Goal: Communication & Community: Answer question/provide support

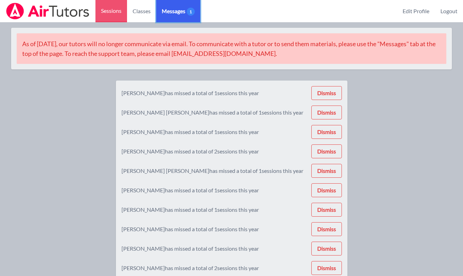
click at [179, 13] on span "Messages 1" at bounding box center [178, 11] width 33 height 8
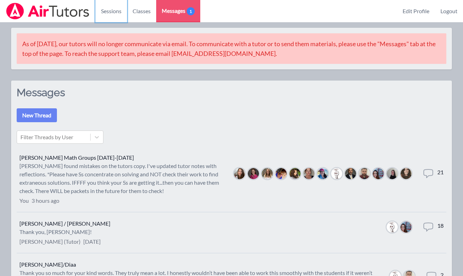
click at [109, 14] on link "Sessions" at bounding box center [112, 11] width 32 height 22
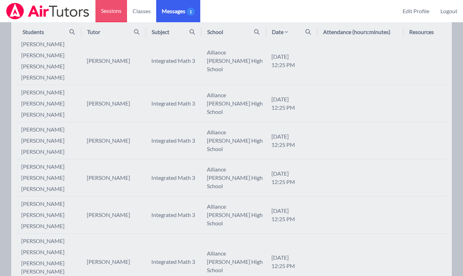
scroll to position [485, 0]
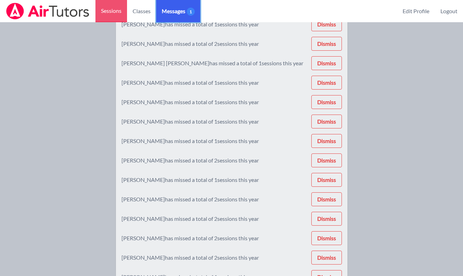
click at [186, 9] on span "Messages 1" at bounding box center [178, 11] width 33 height 8
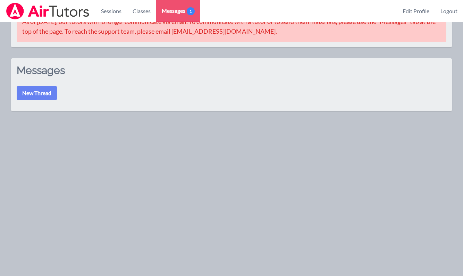
scroll to position [108, 0]
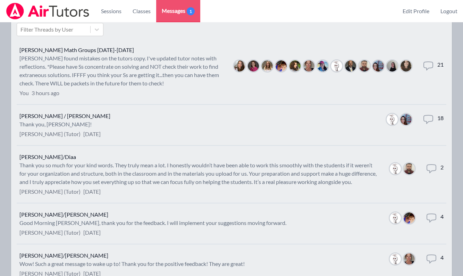
drag, startPoint x: 179, startPoint y: 13, endPoint x: 132, endPoint y: 82, distance: 83.1
click at [132, 82] on div "[PERSON_NAME] found mistakes on the tutors copy. I've updated tutor notes with …" at bounding box center [121, 70] width 204 height 33
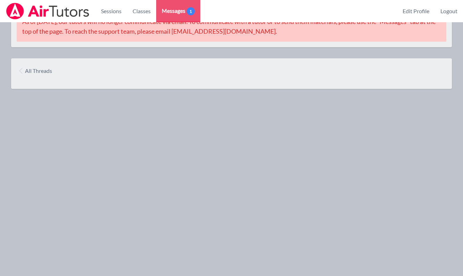
scroll to position [108, 0]
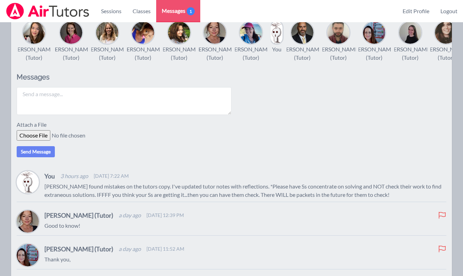
click at [124, 102] on textarea at bounding box center [124, 101] width 215 height 28
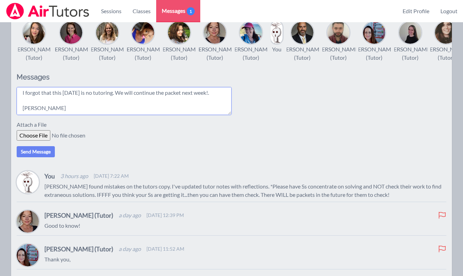
type textarea "Hi All, I forgot that this [DATE] is no tutoring. We will continue the packet n…"
click at [48, 157] on button "Send Message" at bounding box center [36, 151] width 38 height 11
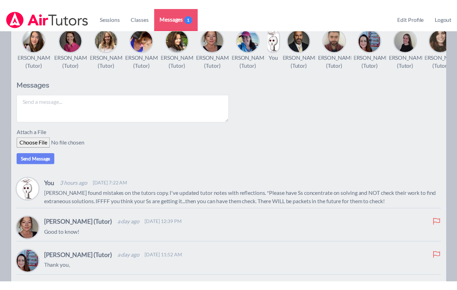
scroll to position [0, 0]
